Goal: Task Accomplishment & Management: Complete application form

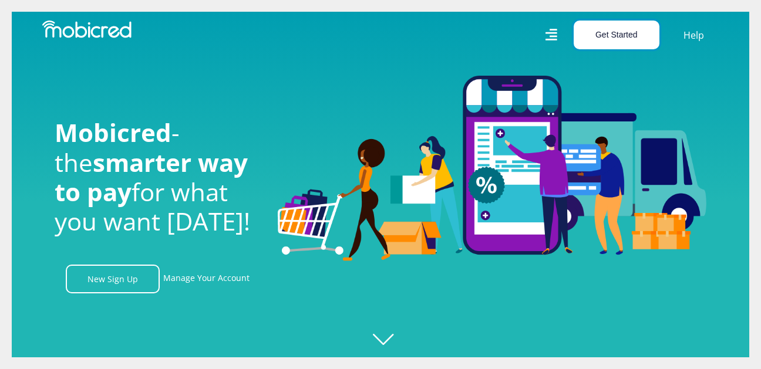
click at [648, 33] on button "Get Started" at bounding box center [617, 35] width 86 height 29
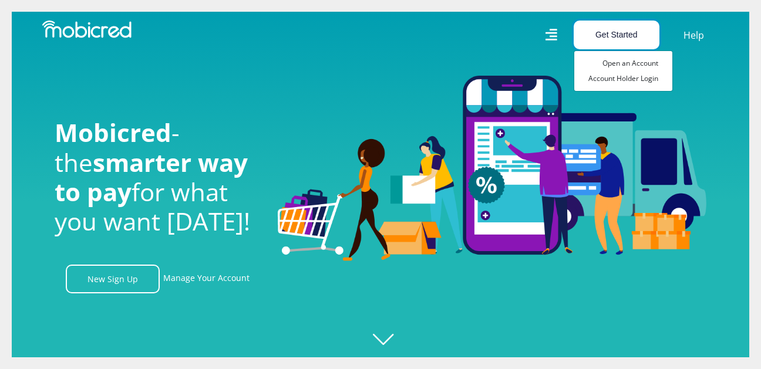
click at [648, 33] on button "Get Started" at bounding box center [617, 35] width 86 height 29
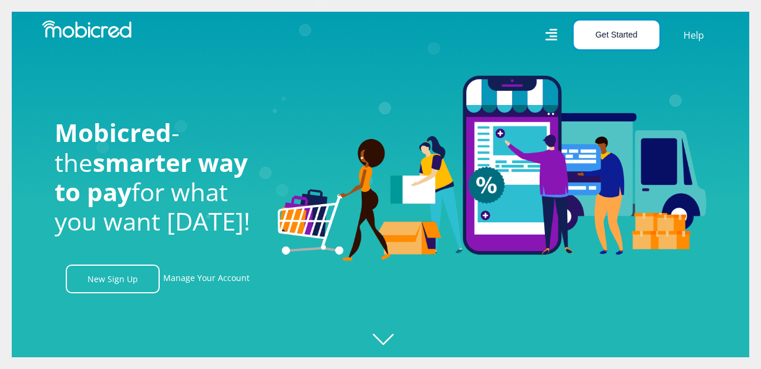
scroll to position [0, 1507]
click at [648, 33] on button "Get Started" at bounding box center [617, 35] width 86 height 29
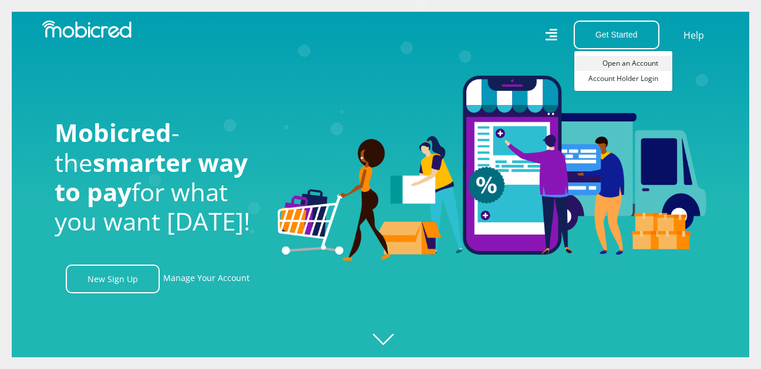
click at [628, 63] on link "Open an Account" at bounding box center [623, 63] width 98 height 15
